Goal: Navigation & Orientation: Find specific page/section

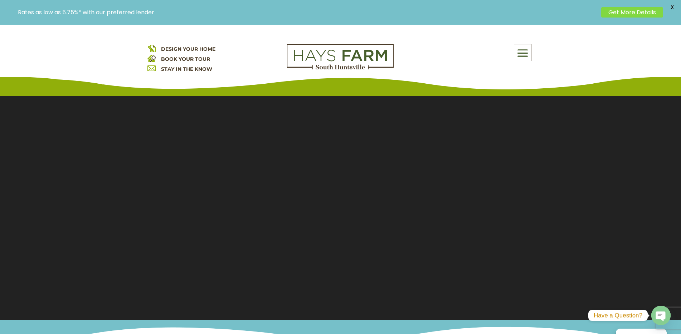
click at [197, 47] on span "DESIGN YOUR HOME" at bounding box center [188, 49] width 54 height 6
click at [181, 48] on span "DESIGN YOUR HOME" at bounding box center [188, 49] width 54 height 6
